Goal: Task Accomplishment & Management: Manage account settings

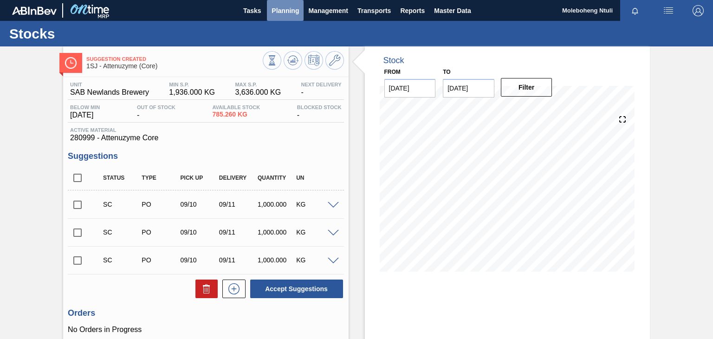
click at [286, 11] on span "Planning" at bounding box center [284, 10] width 27 height 11
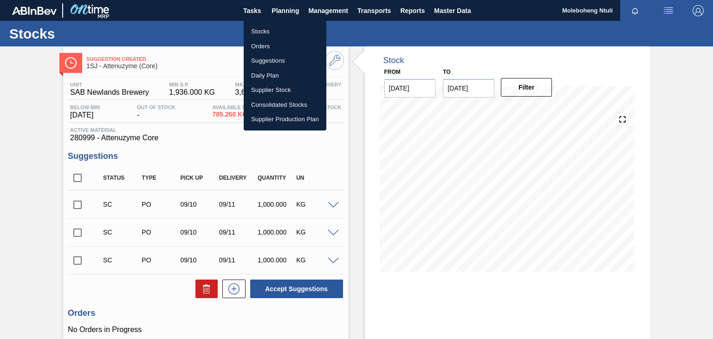
click at [261, 28] on li "Stocks" at bounding box center [285, 31] width 83 height 15
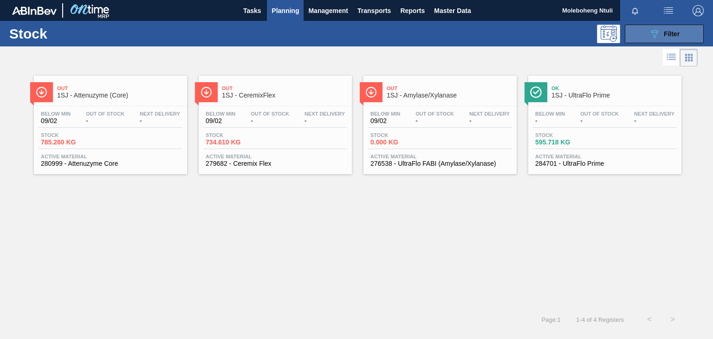
click at [664, 31] on span "Filter" at bounding box center [672, 33] width 16 height 7
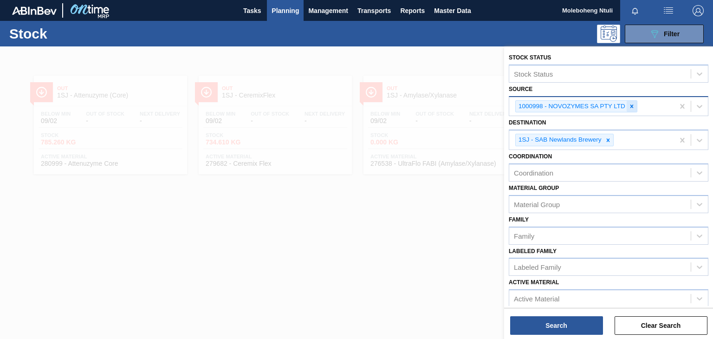
click at [633, 106] on icon at bounding box center [631, 106] width 6 height 6
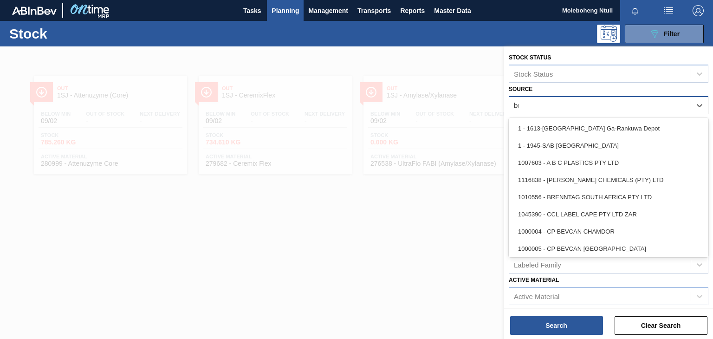
type input "bre"
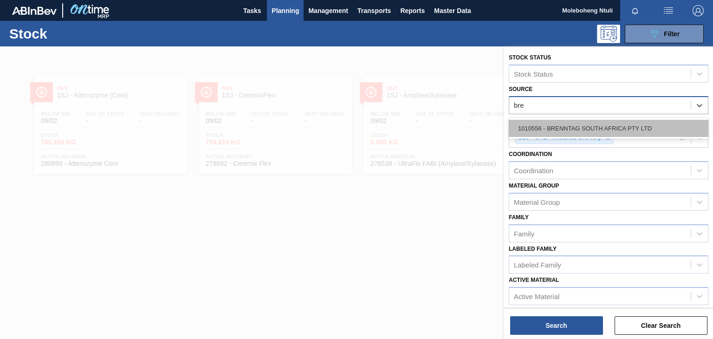
click at [624, 129] on div "1010556 - BRENNTAG SOUTH AFRICA PTY LTD" at bounding box center [609, 128] width 200 height 17
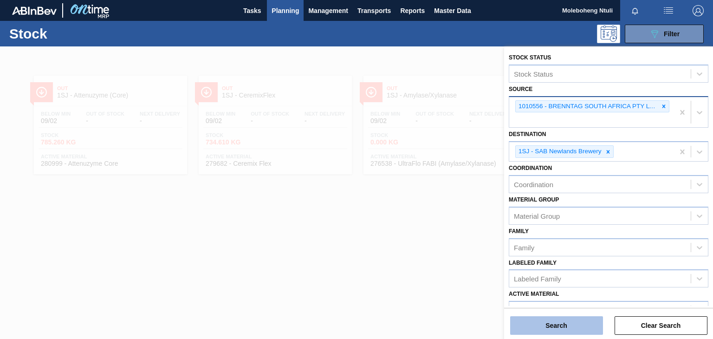
click at [584, 326] on button "Search" at bounding box center [556, 325] width 93 height 19
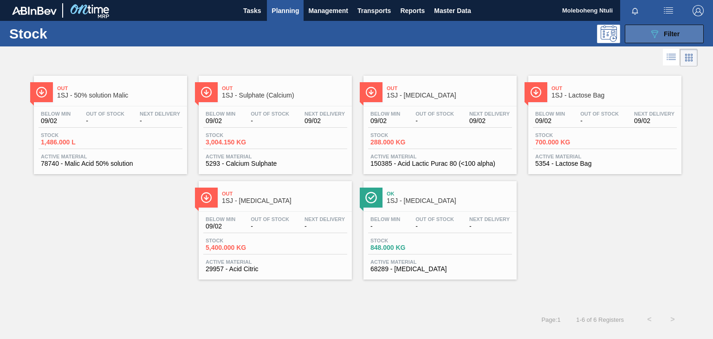
click at [656, 32] on icon at bounding box center [654, 34] width 7 height 8
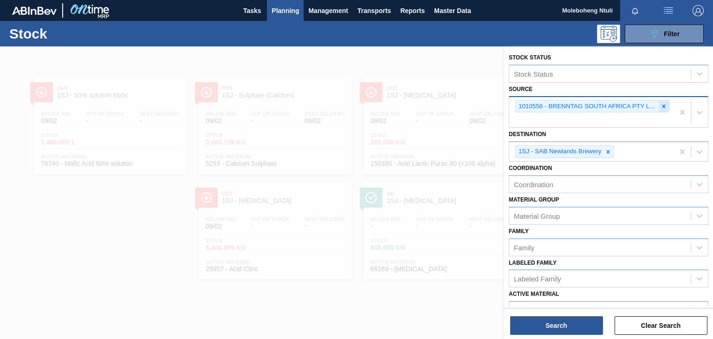
click at [660, 105] on icon at bounding box center [663, 106] width 6 height 6
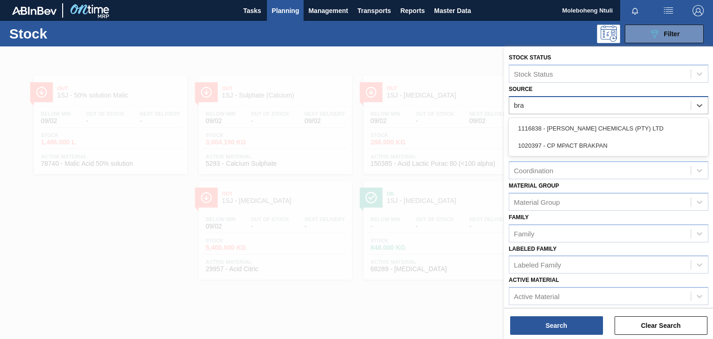
type input "brag"
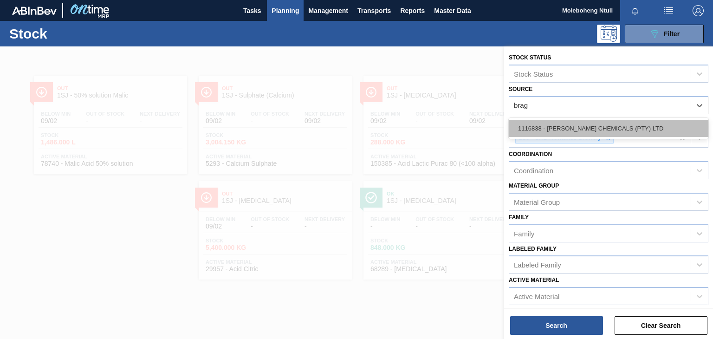
click at [606, 124] on div "1116838 - [PERSON_NAME] CHEMICALS (PTY) LTD" at bounding box center [609, 128] width 200 height 17
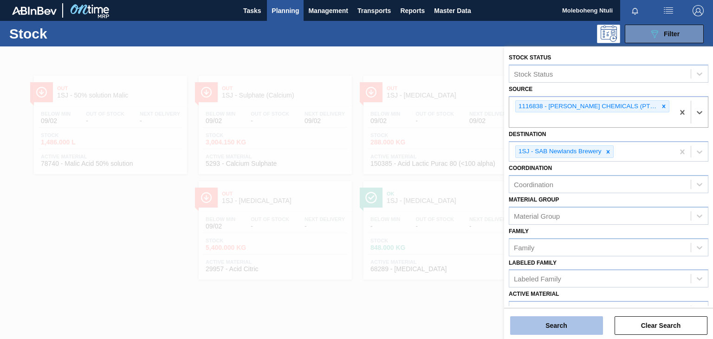
click at [581, 321] on button "Search" at bounding box center [556, 325] width 93 height 19
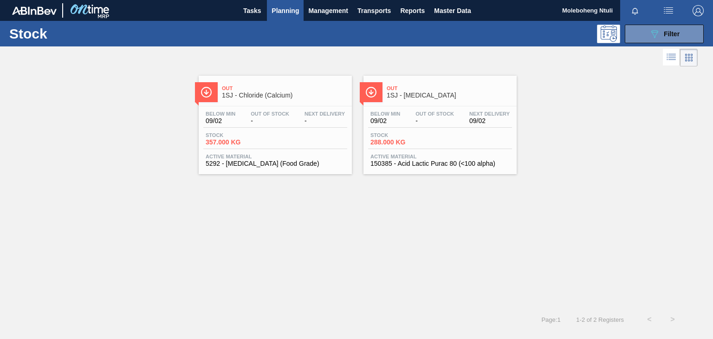
click at [457, 85] on span "Out" at bounding box center [449, 88] width 125 height 6
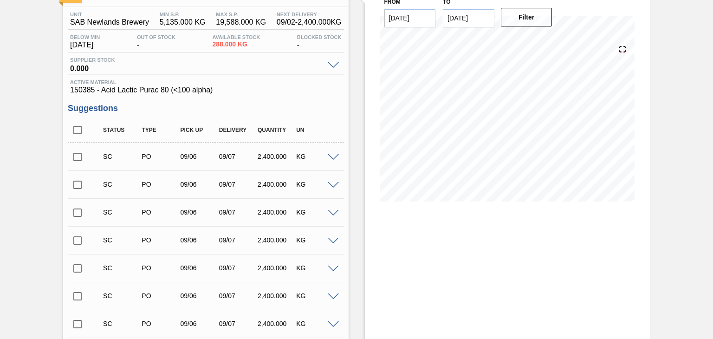
scroll to position [256, 0]
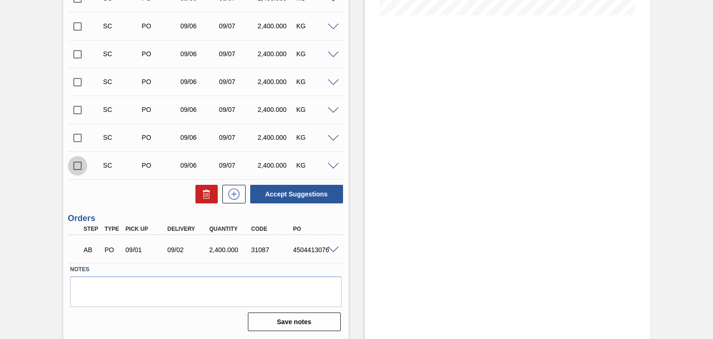
click at [75, 165] on input "checkbox" at bounding box center [77, 165] width 19 height 19
click at [315, 193] on button "Accept Suggestions" at bounding box center [296, 194] width 93 height 19
checkbox input "false"
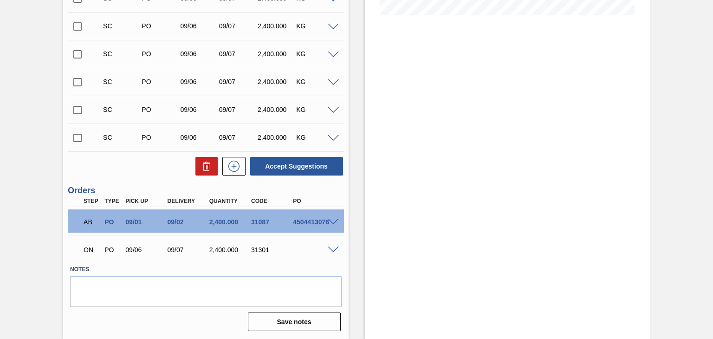
click at [328, 249] on span at bounding box center [333, 249] width 11 height 7
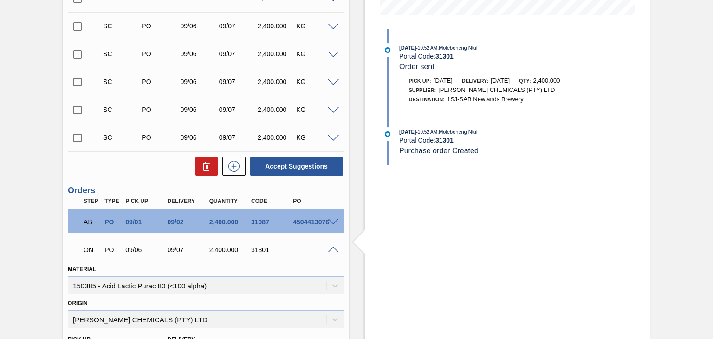
drag, startPoint x: 328, startPoint y: 249, endPoint x: 292, endPoint y: 264, distance: 38.5
click at [292, 264] on div "Material 150385 - Acid Lactic Purac 80 (<100 alpha)" at bounding box center [206, 279] width 276 height 32
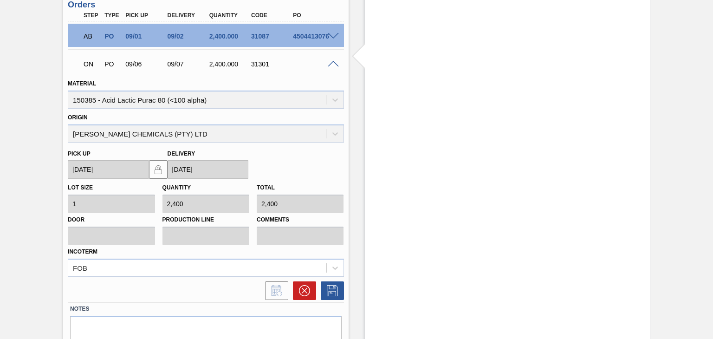
scroll to position [480, 0]
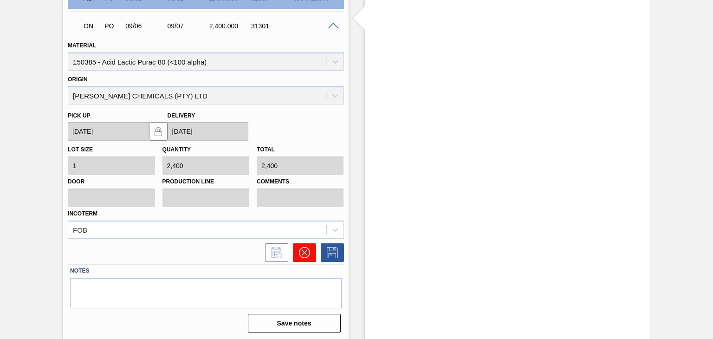
click at [300, 251] on icon at bounding box center [304, 252] width 11 height 11
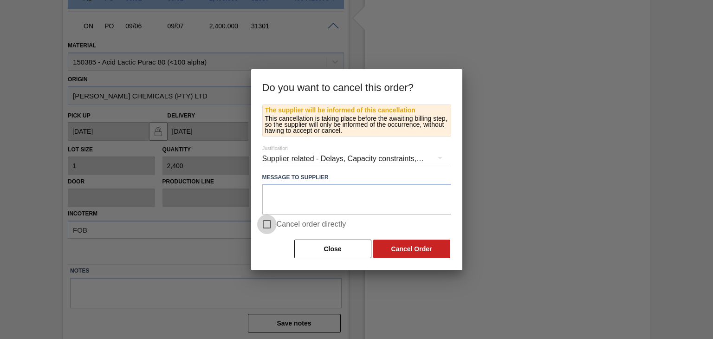
click at [271, 225] on input "Cancel order directly" at bounding box center [266, 223] width 19 height 19
checkbox input "true"
click at [435, 247] on button "Cancel Order" at bounding box center [411, 248] width 77 height 19
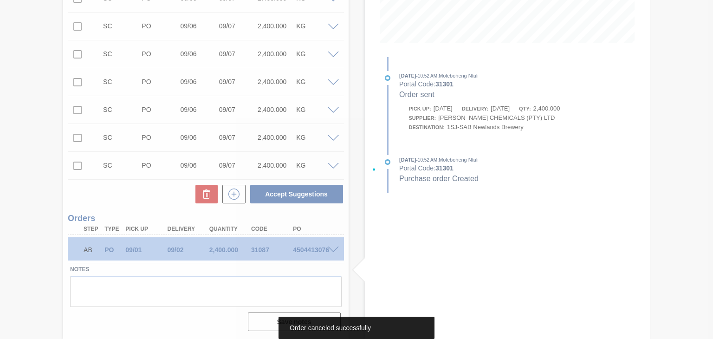
scroll to position [228, 0]
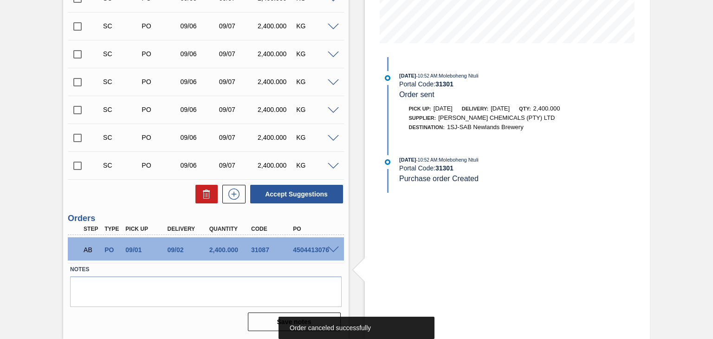
click at [81, 168] on input "checkbox" at bounding box center [77, 165] width 19 height 19
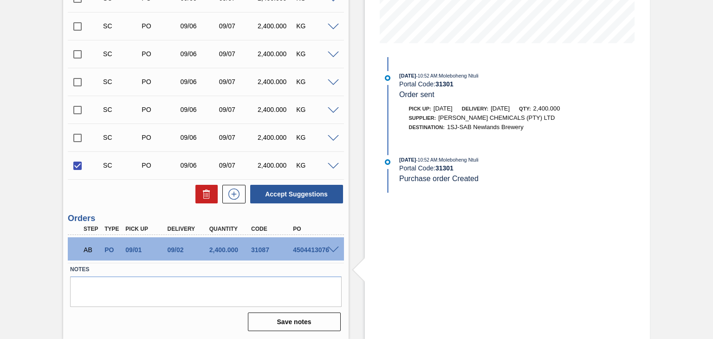
click at [333, 163] on span at bounding box center [333, 166] width 11 height 7
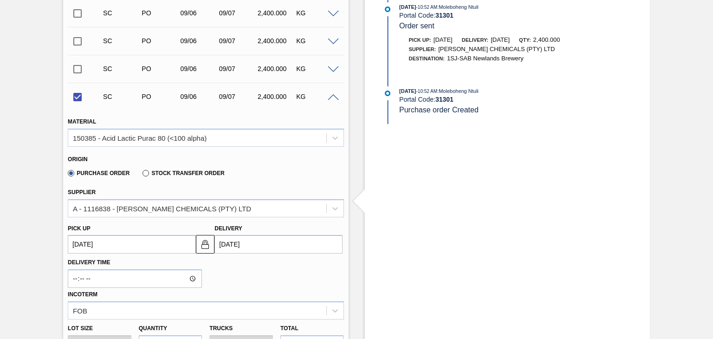
scroll to position [321, 0]
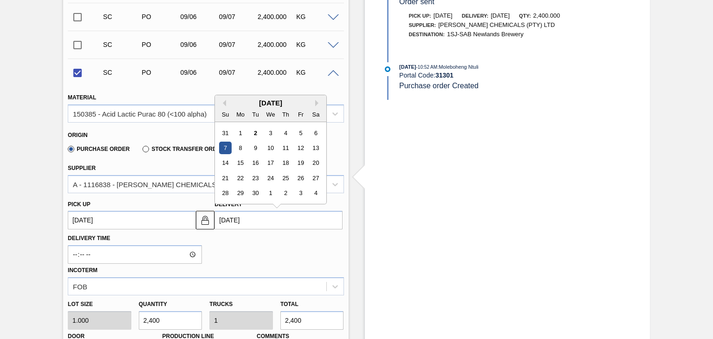
click at [249, 222] on input "[DATE]" at bounding box center [278, 220] width 128 height 19
click at [284, 131] on div "4" at bounding box center [285, 133] width 13 height 13
checkbox input "false"
type up3239699274 "[DATE]"
type input "[DATE]"
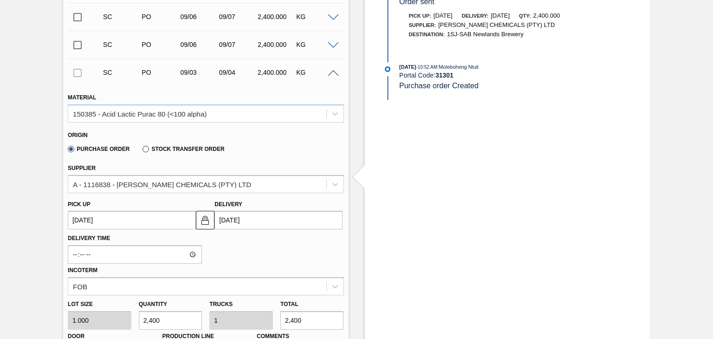
click at [267, 244] on div "Delivery Time Incoterm FOB" at bounding box center [205, 262] width 283 height 66
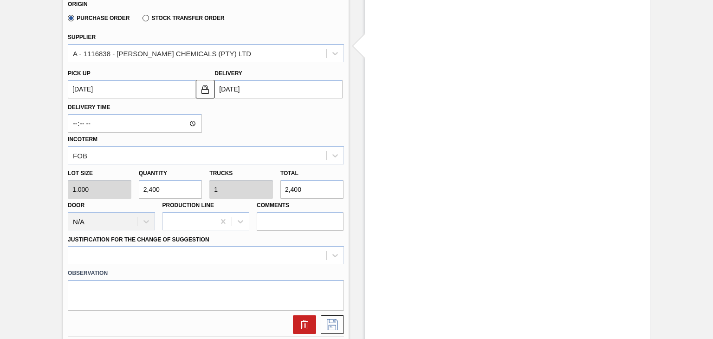
scroll to position [460, 0]
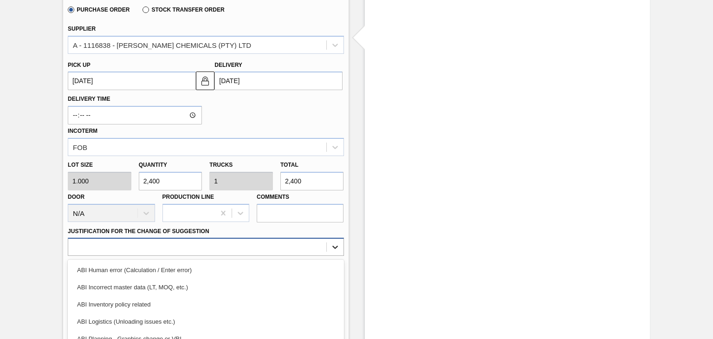
click at [330, 248] on div "option ABI Inventory policy related focused, 3 of 18. 18 results available. Use…" at bounding box center [206, 247] width 276 height 18
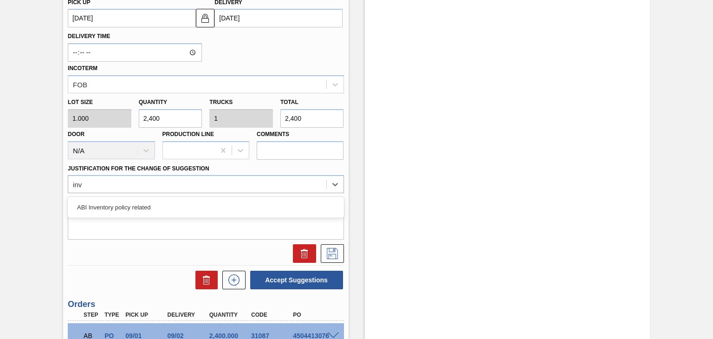
type Suggestion "inve"
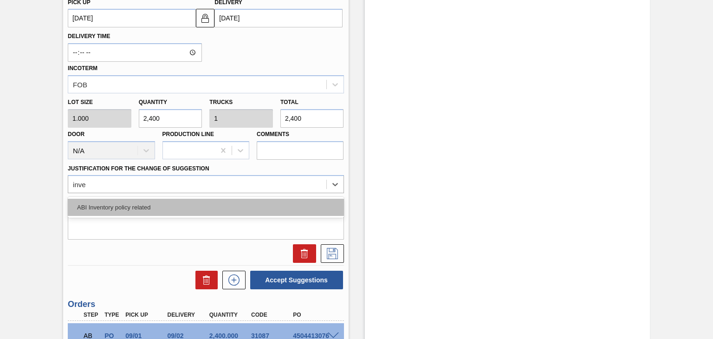
click at [182, 199] on div "ABI Inventory policy related" at bounding box center [206, 207] width 276 height 17
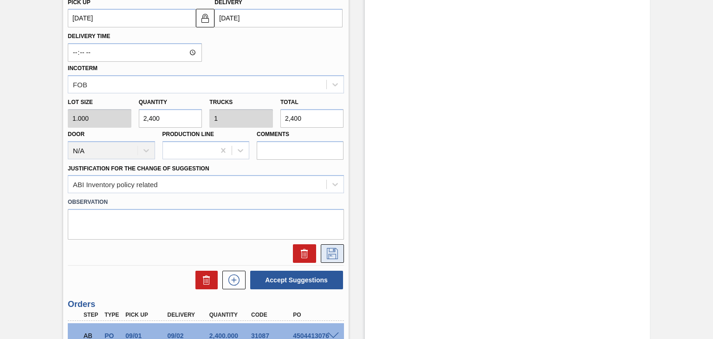
click at [329, 249] on icon at bounding box center [332, 253] width 15 height 11
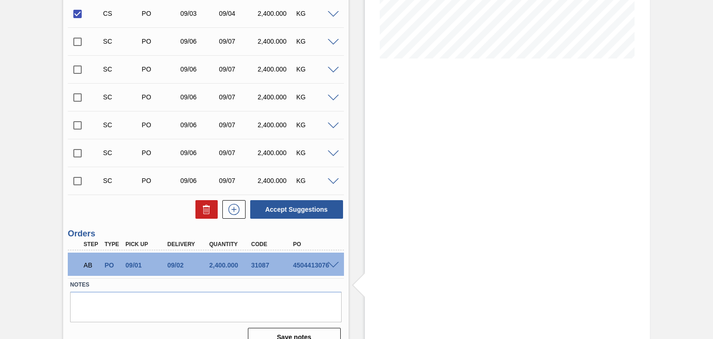
scroll to position [228, 0]
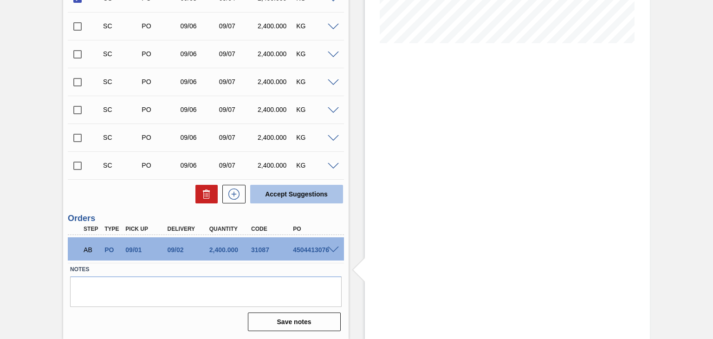
click at [294, 193] on button "Accept Suggestions" at bounding box center [296, 194] width 93 height 19
checkbox input "false"
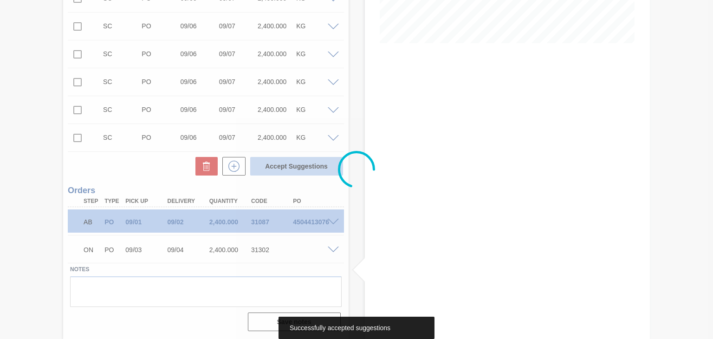
scroll to position [200, 0]
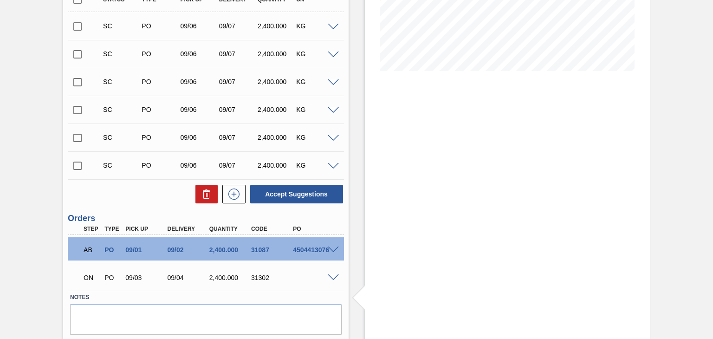
click at [330, 276] on span at bounding box center [333, 277] width 11 height 7
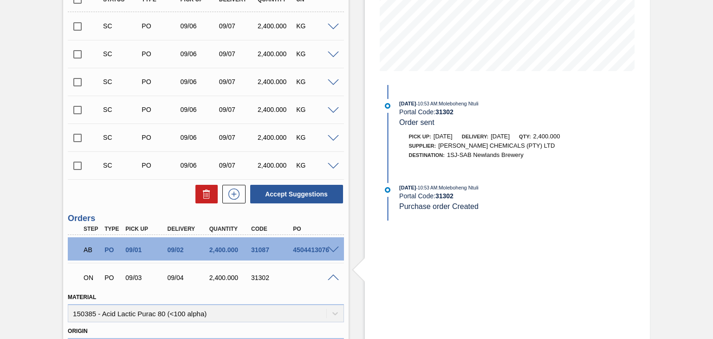
click at [332, 275] on span at bounding box center [333, 277] width 11 height 7
